Goal: Navigation & Orientation: Find specific page/section

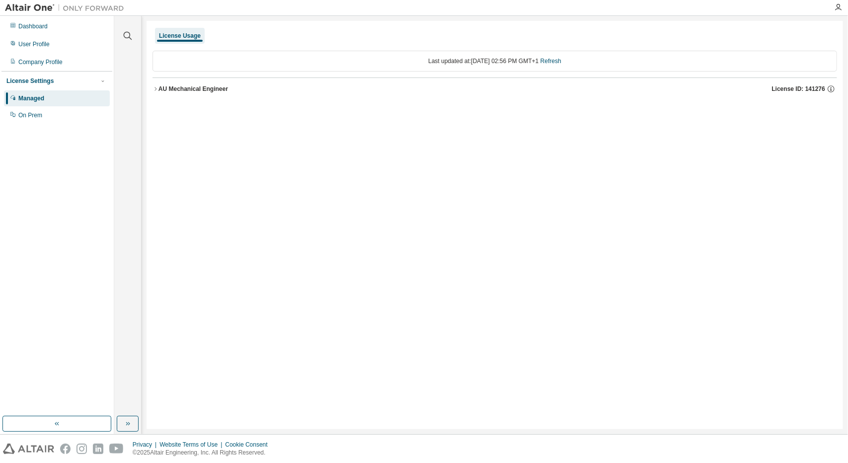
click at [155, 90] on icon "button" at bounding box center [155, 89] width 6 height 6
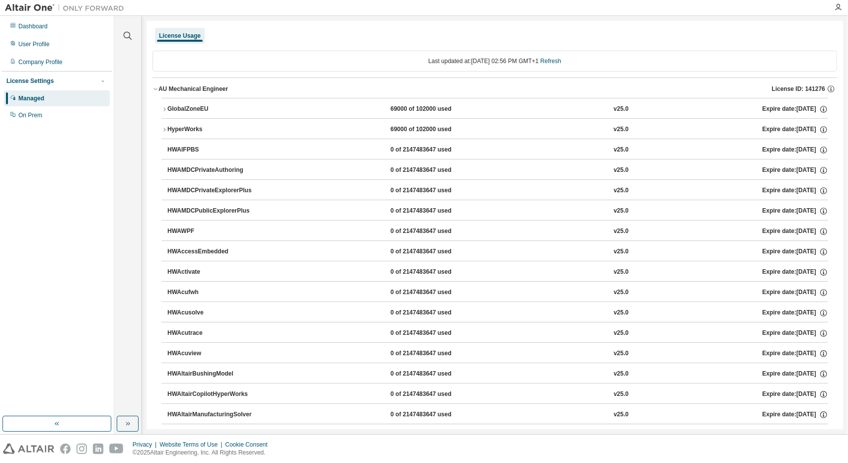
click at [167, 125] on button "HyperWorks 69000 of 102000 used v25.0 Expire date: 2025-12-07" at bounding box center [494, 130] width 666 height 22
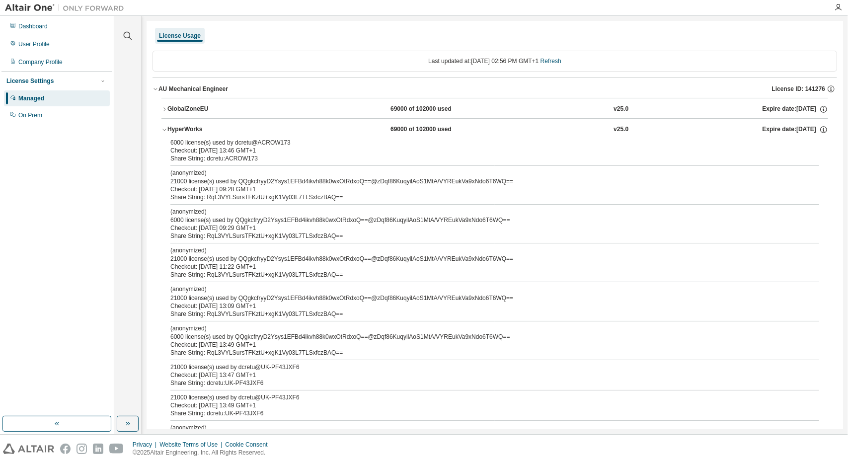
click at [162, 107] on icon "button" at bounding box center [164, 109] width 6 height 6
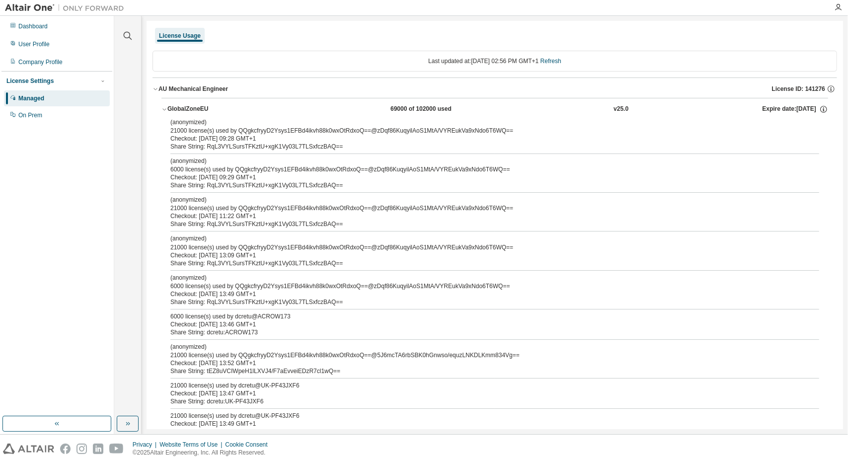
click at [41, 91] on div "Managed" at bounding box center [57, 98] width 106 height 16
click at [45, 31] on div "Dashboard" at bounding box center [57, 26] width 106 height 16
